Goal: Task Accomplishment & Management: Manage account settings

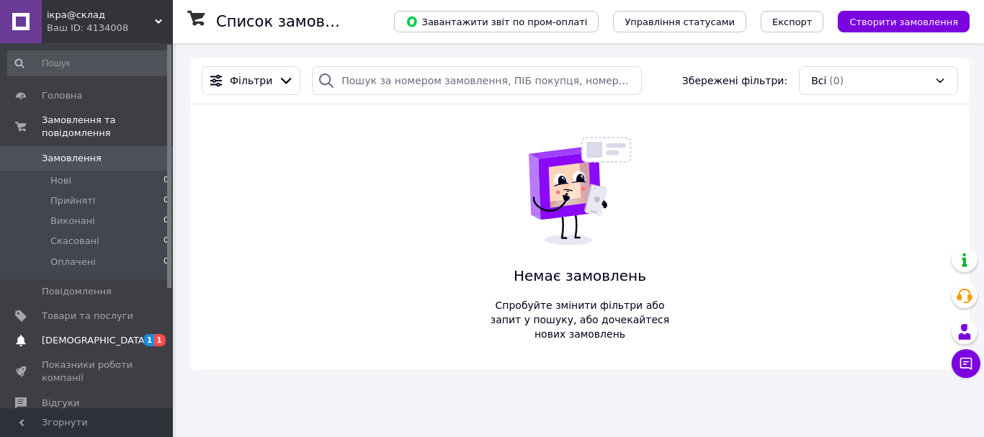
click at [96, 334] on span "[DEMOGRAPHIC_DATA]" at bounding box center [87, 340] width 91 height 13
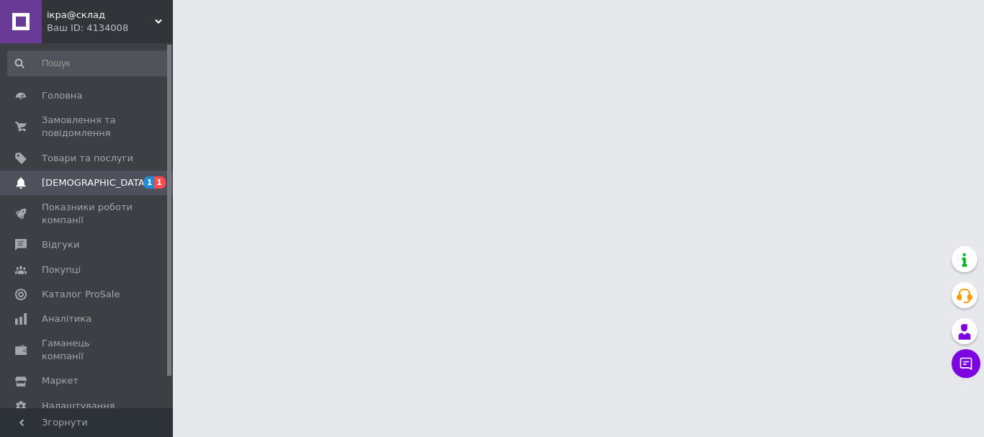
click at [132, 182] on span "[DEMOGRAPHIC_DATA]" at bounding box center [87, 183] width 91 height 13
click at [109, 180] on span "[DEMOGRAPHIC_DATA]" at bounding box center [87, 183] width 91 height 13
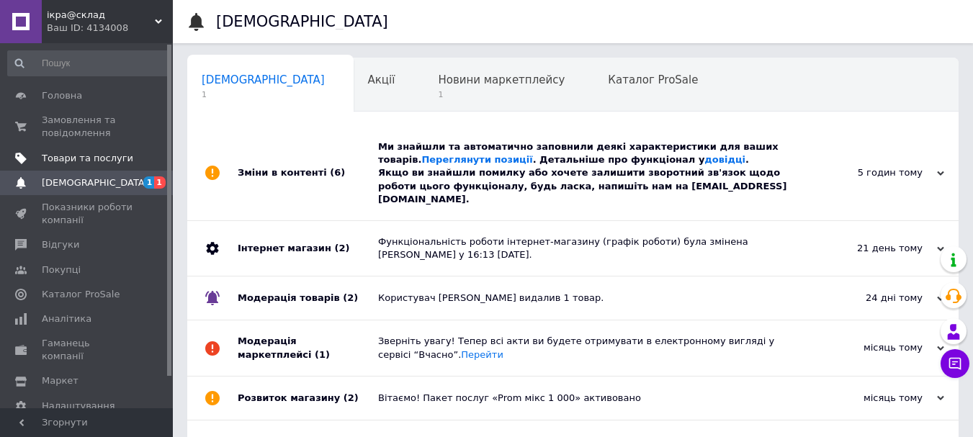
click at [102, 155] on span "Товари та послуги" at bounding box center [87, 158] width 91 height 13
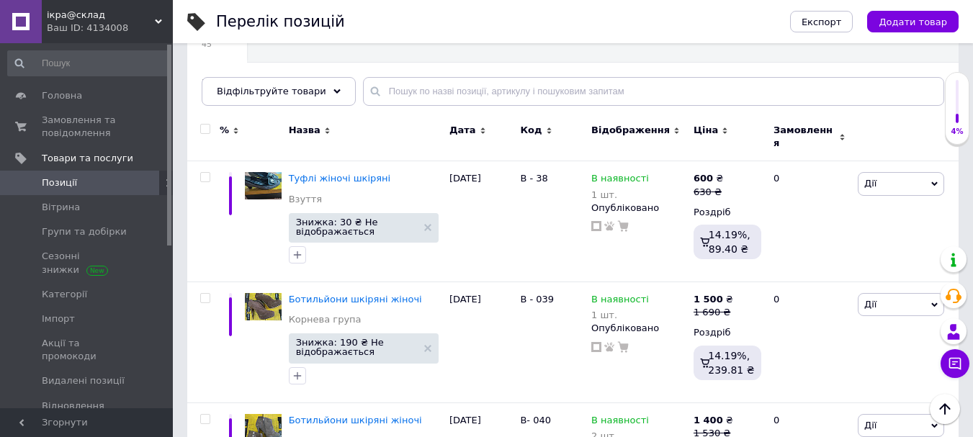
scroll to position [151, 0]
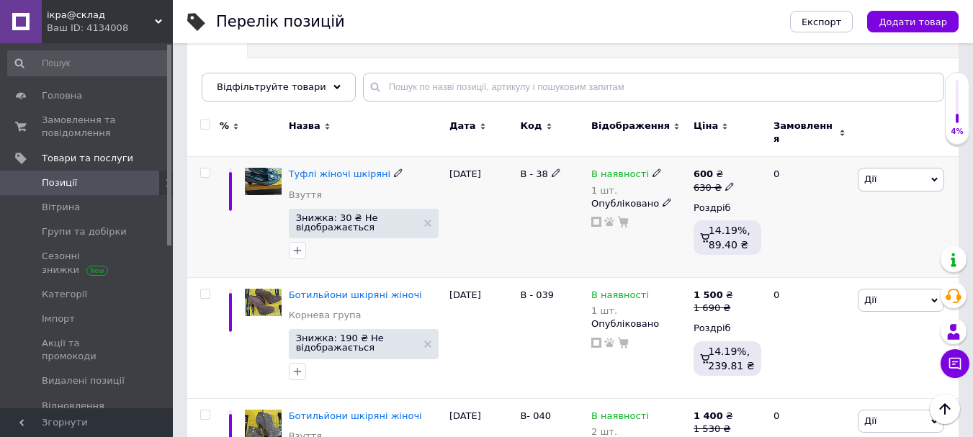
click at [933, 178] on icon at bounding box center [935, 180] width 6 height 4
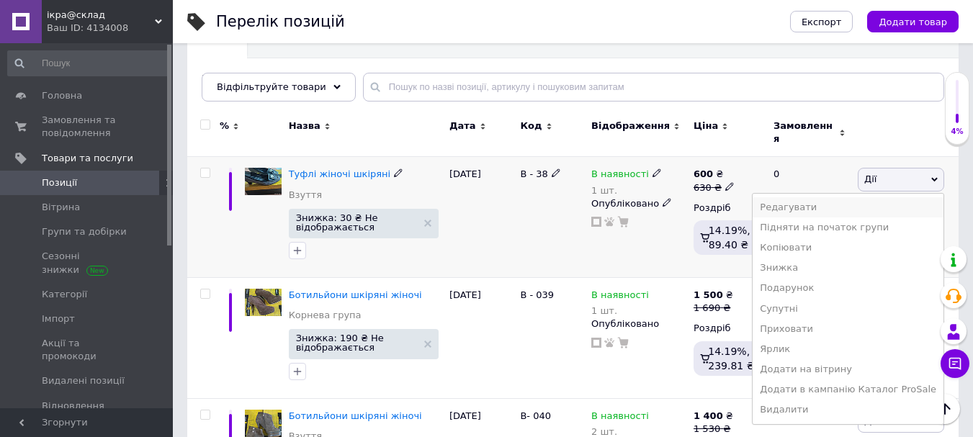
click at [816, 206] on li "Редагувати" at bounding box center [848, 207] width 191 height 20
